Goal: Task Accomplishment & Management: Use online tool/utility

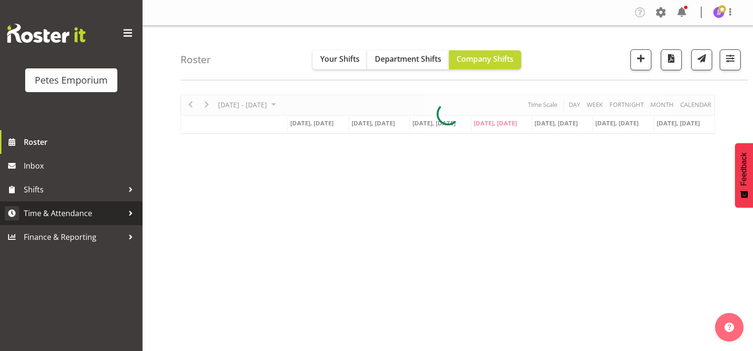
click at [79, 210] on span "Time & Attendance" at bounding box center [74, 213] width 100 height 14
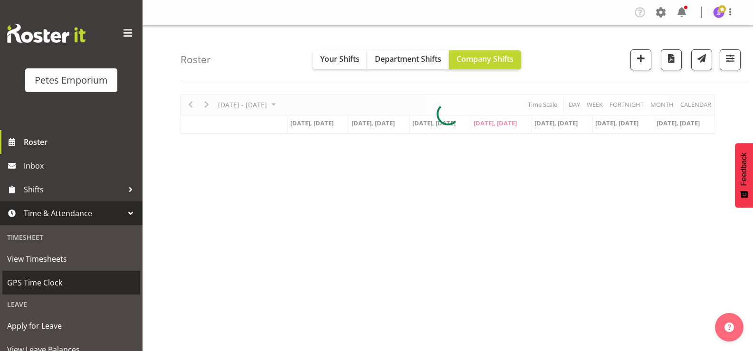
click at [76, 284] on span "GPS Time Clock" at bounding box center [71, 282] width 128 height 14
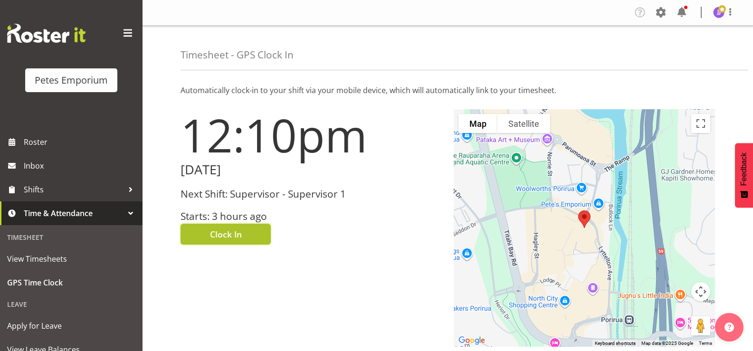
click at [247, 233] on button "Clock In" at bounding box center [225, 234] width 90 height 21
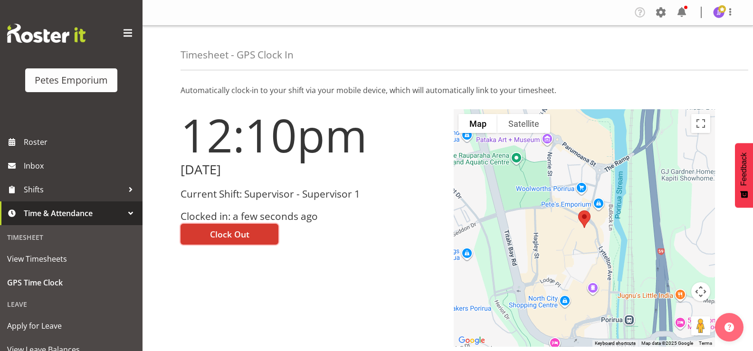
scroll to position [84, 0]
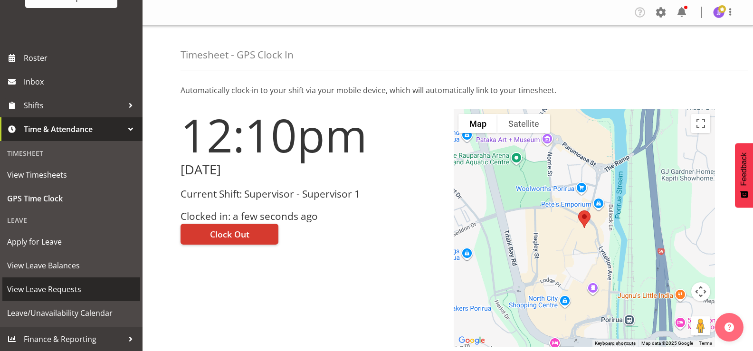
click at [71, 290] on span "View Leave Requests" at bounding box center [71, 289] width 128 height 14
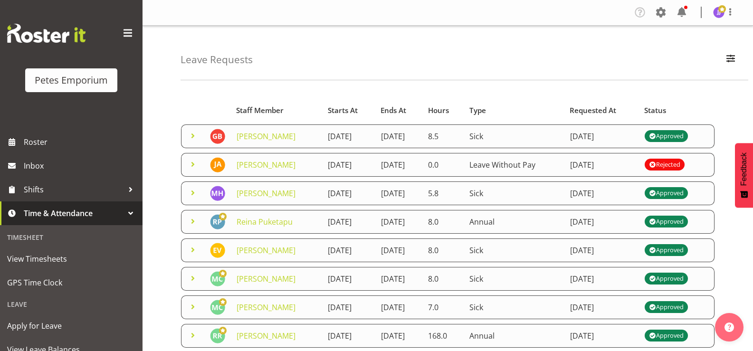
click at [191, 168] on span at bounding box center [192, 164] width 11 height 11
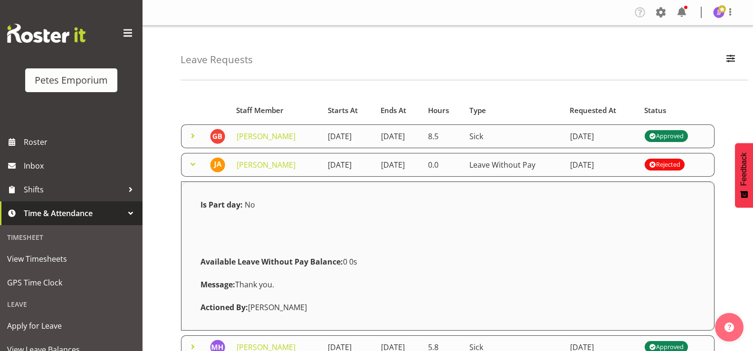
click at [191, 168] on span at bounding box center [192, 164] width 11 height 11
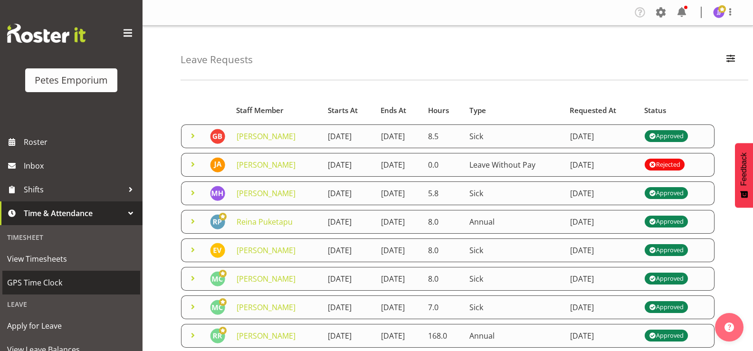
click at [52, 284] on span "GPS Time Clock" at bounding box center [71, 282] width 128 height 14
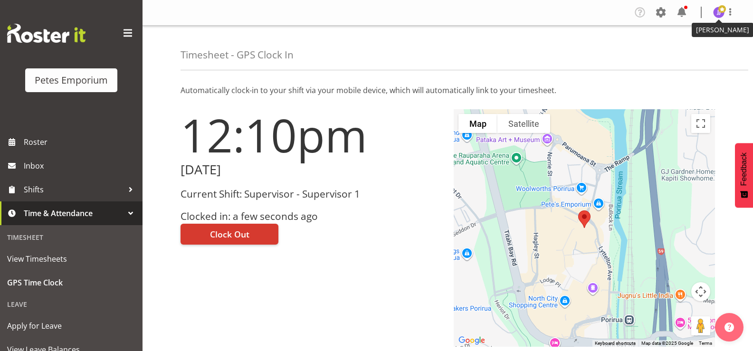
click at [720, 14] on img at bounding box center [718, 12] width 11 height 11
click at [665, 51] on link "Log Out" at bounding box center [690, 49] width 91 height 17
